Goal: Find specific page/section: Find specific page/section

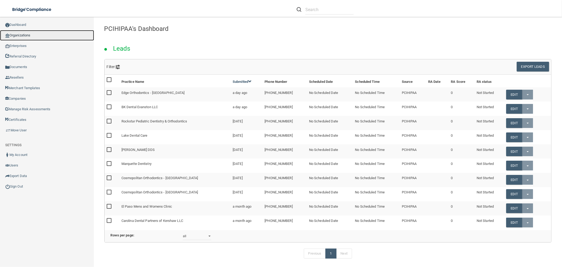
click at [43, 35] on link "Organizations" at bounding box center [47, 35] width 94 height 11
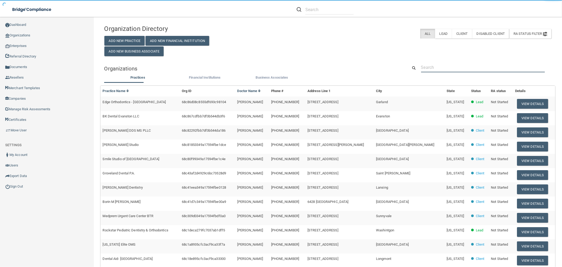
click at [457, 67] on input "text" at bounding box center [483, 67] width 124 height 10
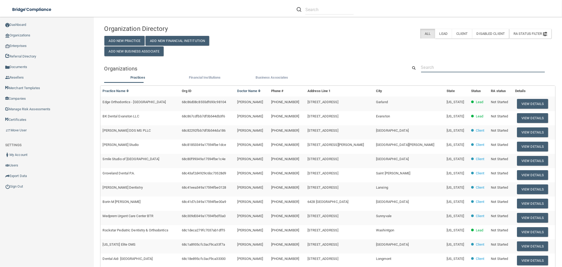
paste input "847) 676-9300"
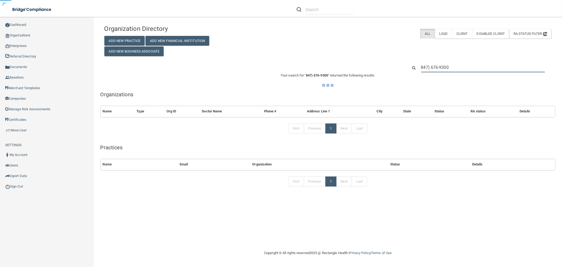
type input "847) 676-9300"
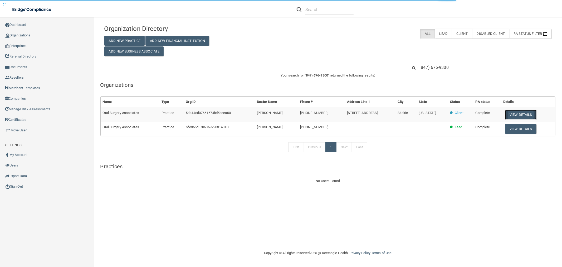
click at [517, 114] on button "View Details" at bounding box center [520, 115] width 31 height 10
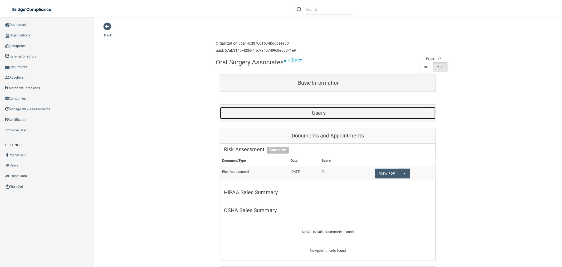
click at [319, 115] on h5 "Users" at bounding box center [319, 113] width 190 height 6
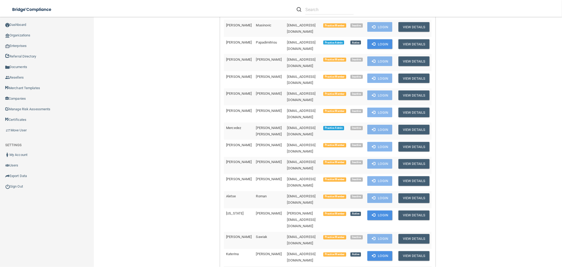
scroll to position [702, 0]
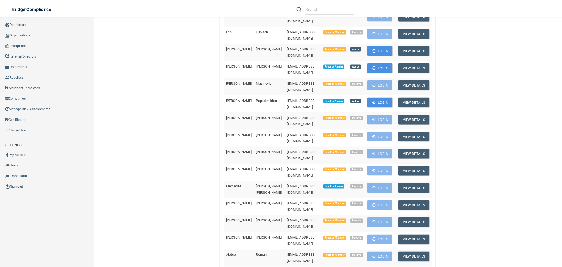
scroll to position [790, 0]
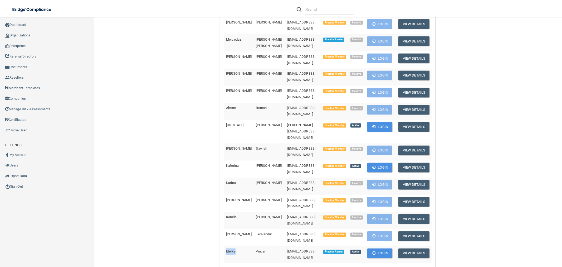
drag, startPoint x: 231, startPoint y: 81, endPoint x: 222, endPoint y: 81, distance: 9.5
click at [224, 246] on td "Etelka" at bounding box center [239, 254] width 30 height 17
copy span "Etelka"
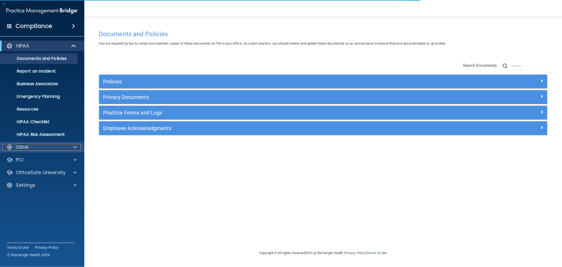
click at [24, 144] on p "OSHA" at bounding box center [22, 147] width 13 height 6
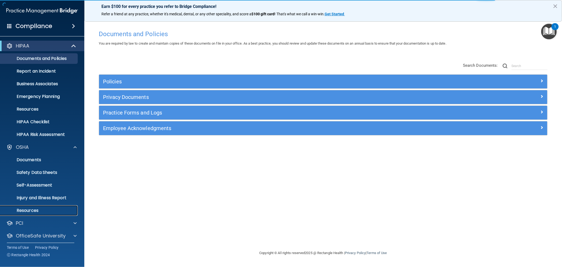
click at [37, 211] on p "Resources" at bounding box center [39, 210] width 72 height 5
